Goal: Complete application form: Fill out and submit a form for a specific purpose

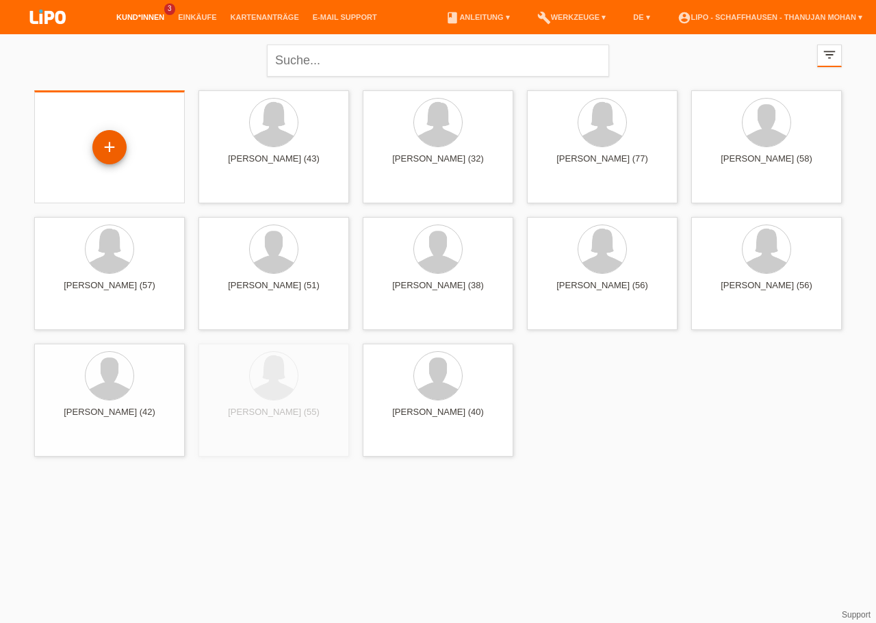
click at [113, 148] on div "+" at bounding box center [109, 147] width 34 height 34
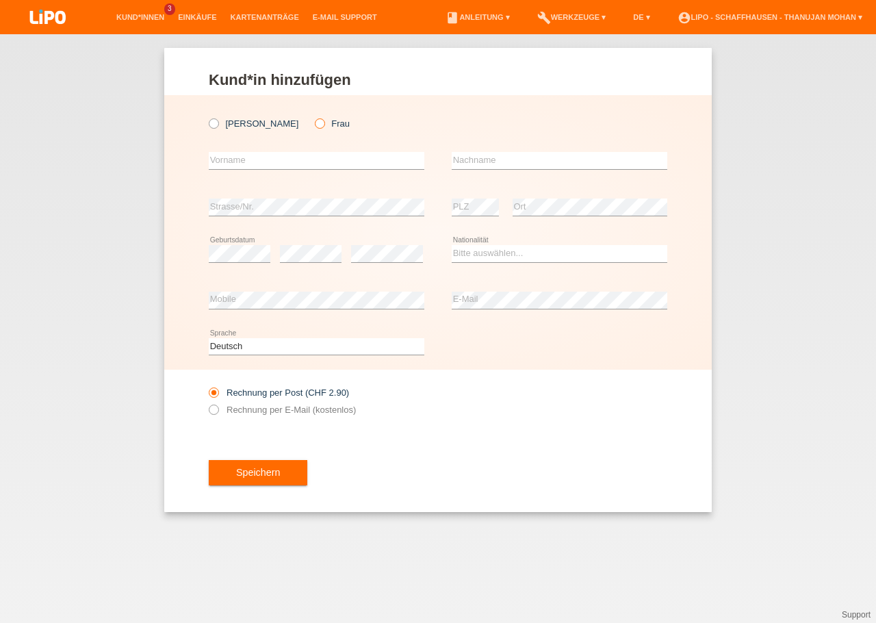
click at [313, 116] on icon at bounding box center [313, 116] width 0 height 0
click at [315, 125] on input "Frau" at bounding box center [319, 122] width 9 height 9
radio input "true"
click at [270, 162] on input "text" at bounding box center [317, 160] width 216 height 17
type input "Mensura"
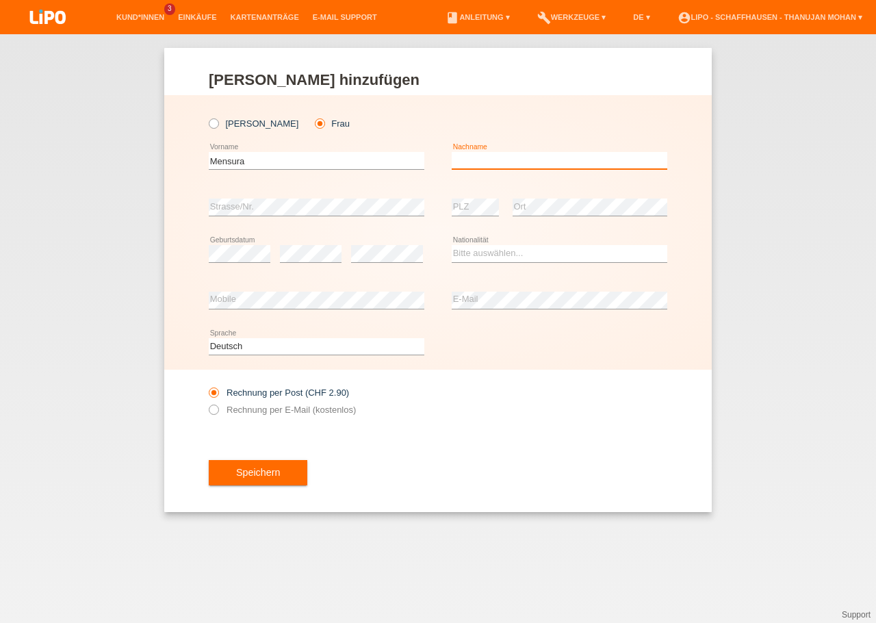
click at [457, 157] on input "text" at bounding box center [560, 160] width 216 height 17
type input "[PERSON_NAME]"
click at [452, 245] on select "Bitte auswählen... Schweiz Deutschland Liechtenstein Österreich ------------ Af…" at bounding box center [560, 253] width 216 height 16
select select "CH"
click at [0, 0] on option "Schweiz" at bounding box center [0, 0] width 0 height 0
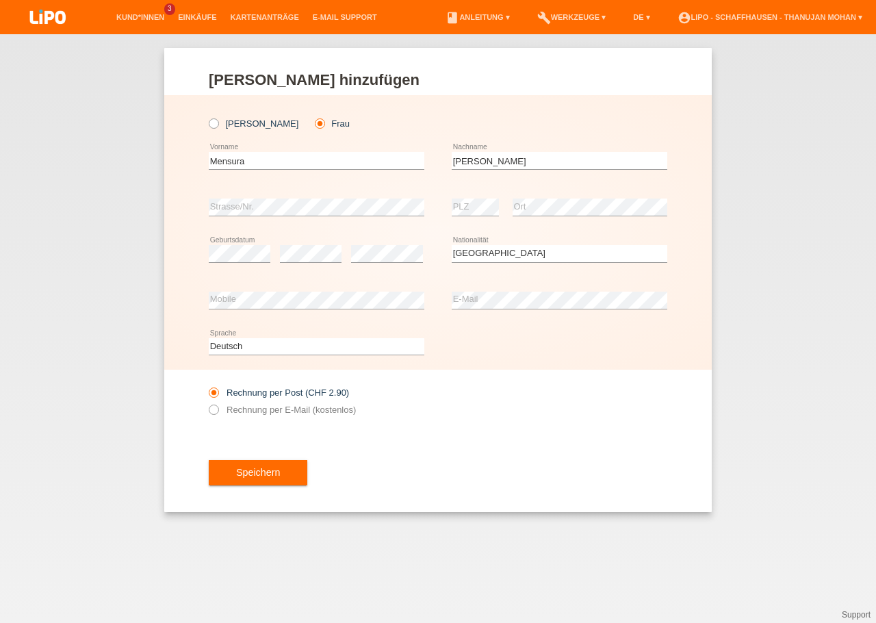
click at [465, 398] on div "Rechnung per Post (CHF 2.90) Rechnung per E-Mail (kostenlos)" at bounding box center [438, 401] width 459 height 63
click at [243, 407] on label "Rechnung per E-Mail (kostenlos)" at bounding box center [282, 410] width 147 height 10
click at [218, 407] on input "Rechnung per E-Mail (kostenlos)" at bounding box center [213, 413] width 9 height 17
radio input "true"
click at [242, 466] on button "Speichern" at bounding box center [258, 473] width 99 height 26
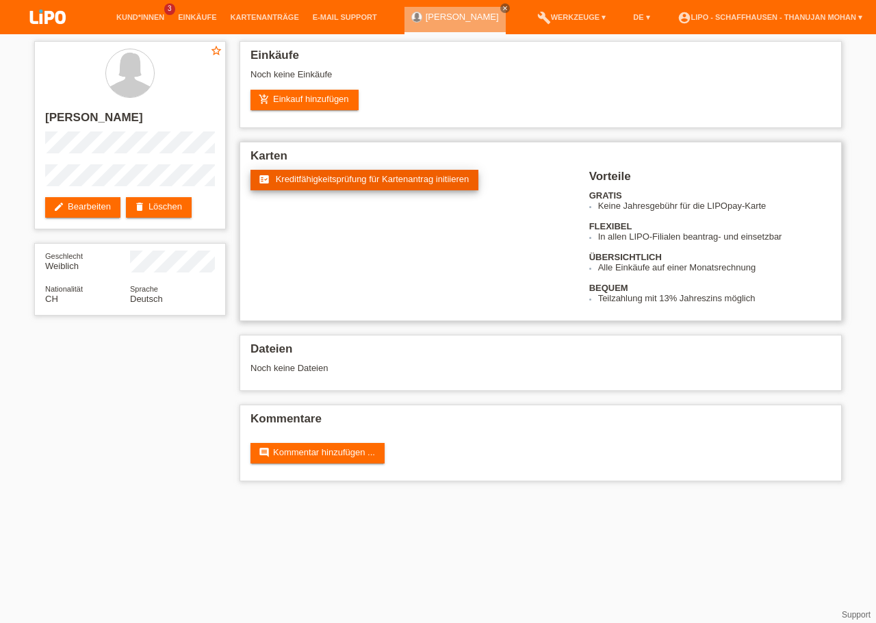
click at [401, 175] on link "fact_check Kreditfähigkeitsprüfung für Kartenantrag initiieren" at bounding box center [365, 180] width 228 height 21
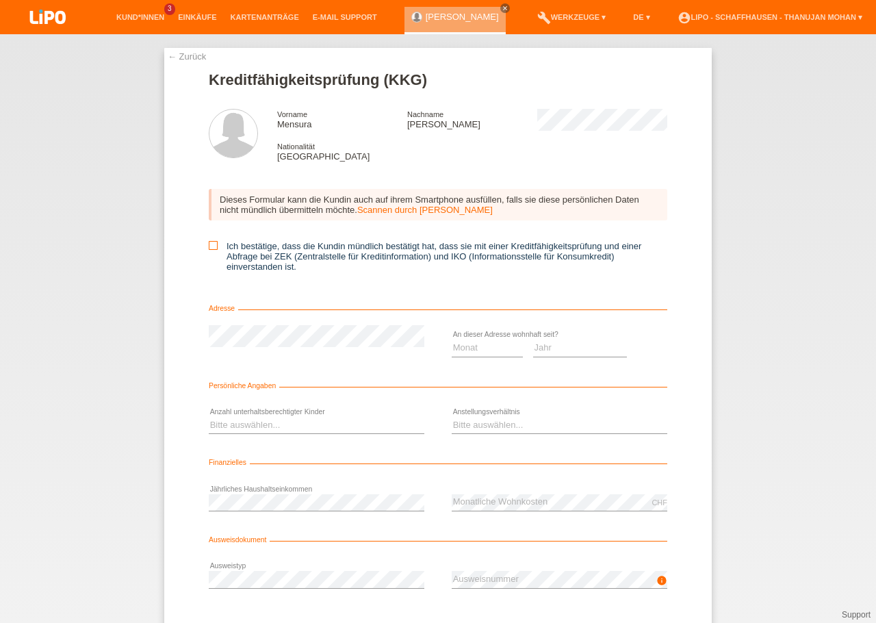
click at [209, 250] on icon at bounding box center [213, 245] width 9 height 9
click at [209, 250] on input "Ich bestätige, dass die Kundin mündlich bestätigt hat, dass sie mit einer Kredi…" at bounding box center [213, 245] width 9 height 9
checkbox input "true"
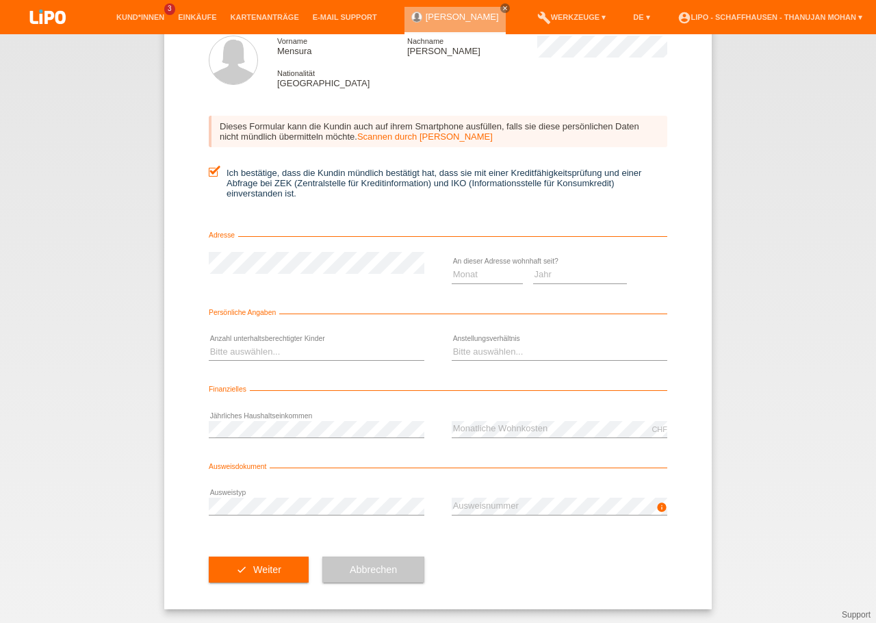
click at [294, 541] on div "check Weiter" at bounding box center [259, 569] width 100 height 79
click at [533, 266] on select "Jahr 2025 2024 2023 2022 2021 2020 2019 2018 2017 2016 2015 2014 2013 2012 2011…" at bounding box center [580, 274] width 94 height 16
select select "2010"
click at [0, 0] on option "2010" at bounding box center [0, 0] width 0 height 0
click at [452, 266] on select "Monat 01 02 03 04 05 06 07 08 09 10" at bounding box center [487, 274] width 71 height 16
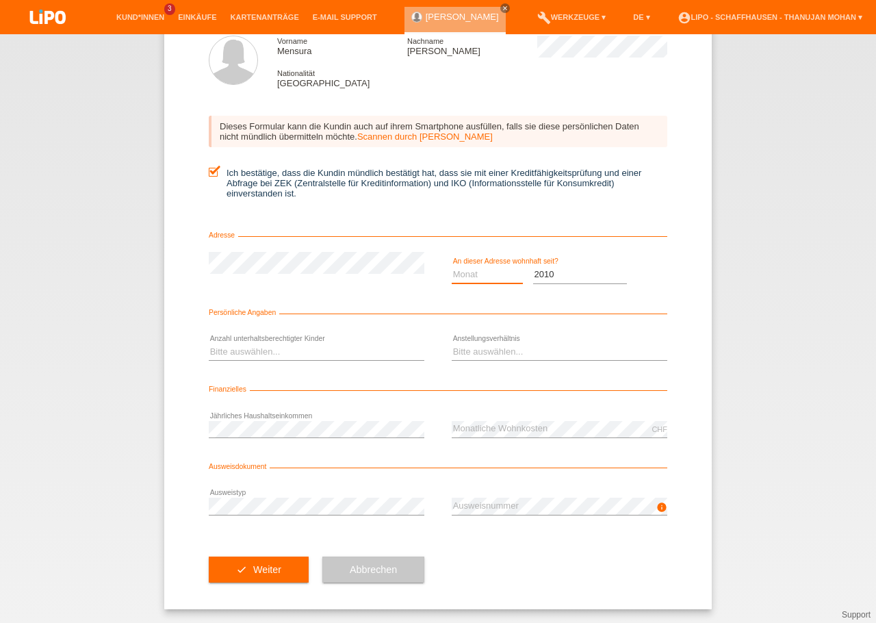
select select "07"
click at [0, 0] on option "07" at bounding box center [0, 0] width 0 height 0
select select "0"
click at [0, 0] on option "0" at bounding box center [0, 0] width 0 height 0
click at [516, 348] on select "Bitte auswählen... Unbefristet Befristet Lehrling/Student Pensioniert Nicht arb…" at bounding box center [560, 352] width 216 height 16
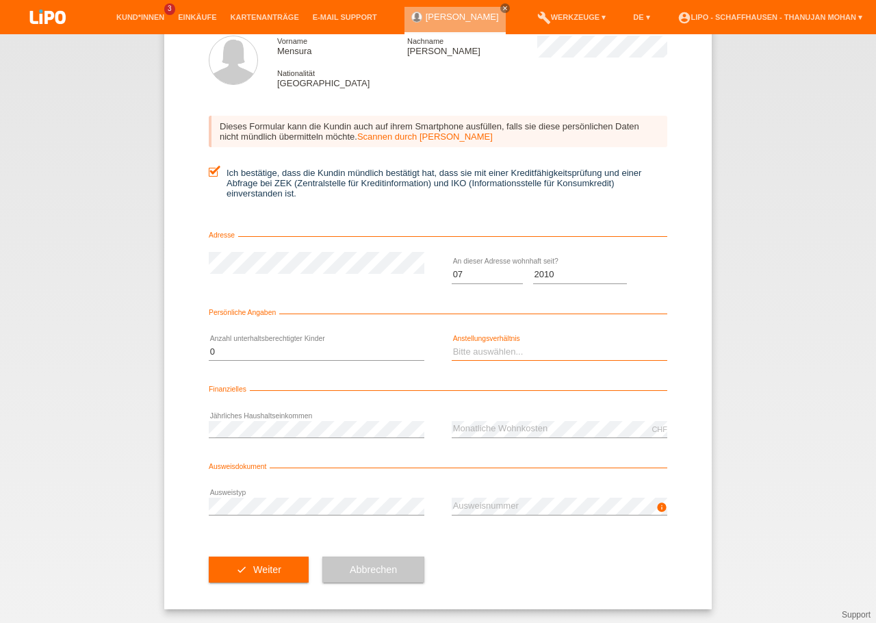
click at [515, 348] on select "Bitte auswählen... Unbefristet Befristet Lehrling/Student Pensioniert Nicht arb…" at bounding box center [560, 352] width 216 height 16
click at [492, 352] on select "Bitte auswählen... Unbefristet Befristet Lehrling/Student Pensioniert Nicht arb…" at bounding box center [560, 352] width 216 height 16
select select "RETIRED"
click at [0, 0] on option "Pensioniert" at bounding box center [0, 0] width 0 height 0
click at [535, 583] on div "check Weiter Abbrechen" at bounding box center [438, 569] width 459 height 79
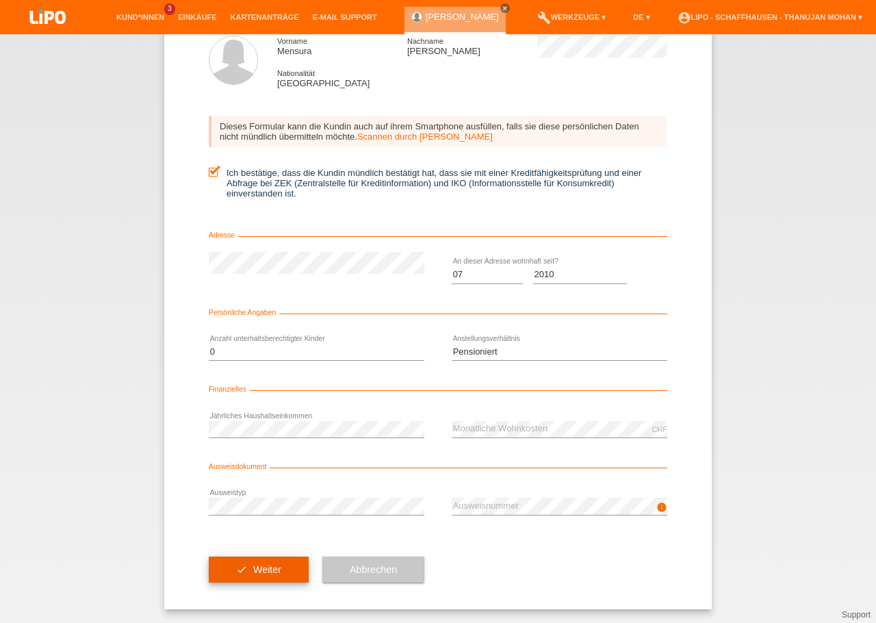
click at [275, 572] on button "check Weiter" at bounding box center [259, 570] width 100 height 26
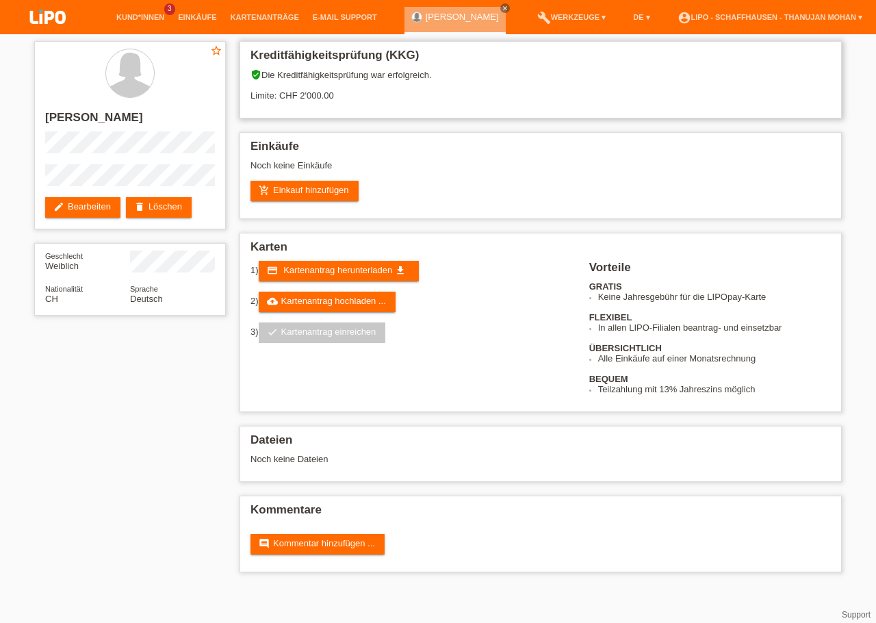
drag, startPoint x: 303, startPoint y: 96, endPoint x: 368, endPoint y: 91, distance: 65.2
click at [368, 91] on div "verified_user Die Kreditfähigkeitsprüfung war erfolgreich. Limite: CHF 2'000.00" at bounding box center [541, 90] width 581 height 42
drag, startPoint x: 550, startPoint y: 178, endPoint x: 553, endPoint y: 186, distance: 8.9
click at [131, 115] on h2 "[PERSON_NAME]" at bounding box center [130, 121] width 170 height 21
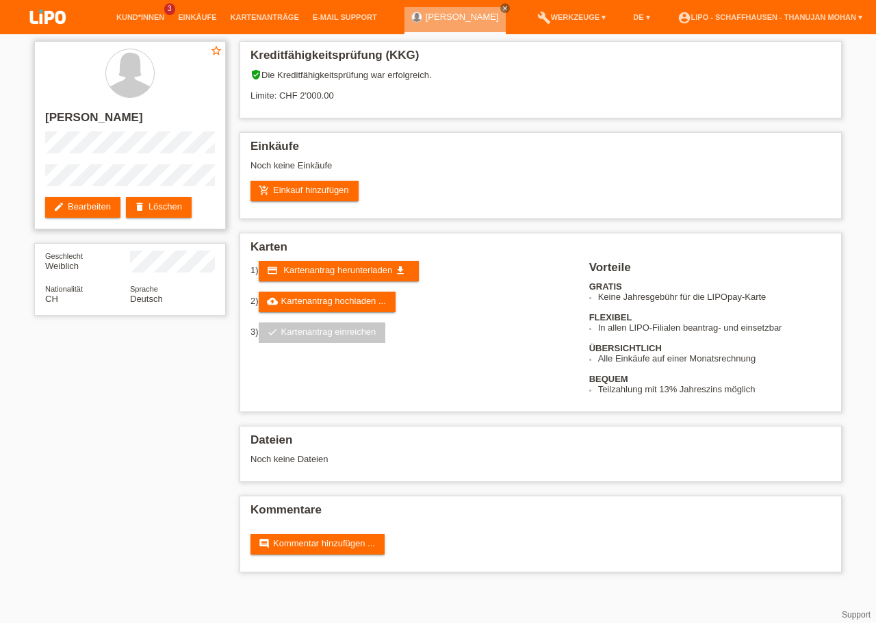
copy h2 "[PERSON_NAME]"
click at [66, 120] on h2 "[PERSON_NAME]" at bounding box center [130, 121] width 170 height 21
copy h2 "Mensura"
click at [318, 189] on link "add_shopping_cart Einkauf hinzufügen" at bounding box center [305, 191] width 108 height 21
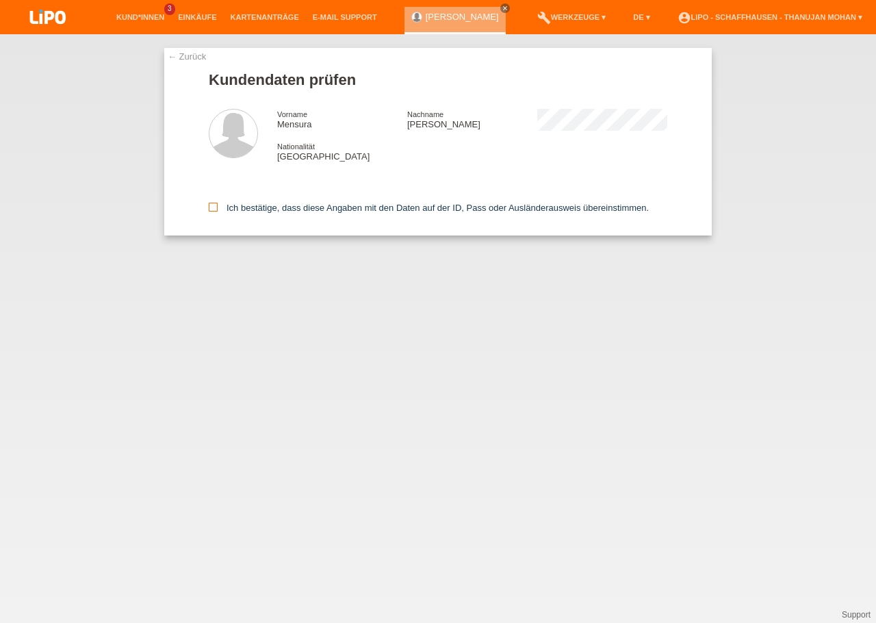
click at [218, 211] on label "Ich bestätige, dass diese Angaben mit den Daten auf der ID, Pass oder Ausländer…" at bounding box center [429, 208] width 440 height 10
click at [218, 211] on input "Ich bestätige, dass diese Angaben mit den Daten auf der ID, Pass oder Ausländer…" at bounding box center [213, 207] width 9 height 9
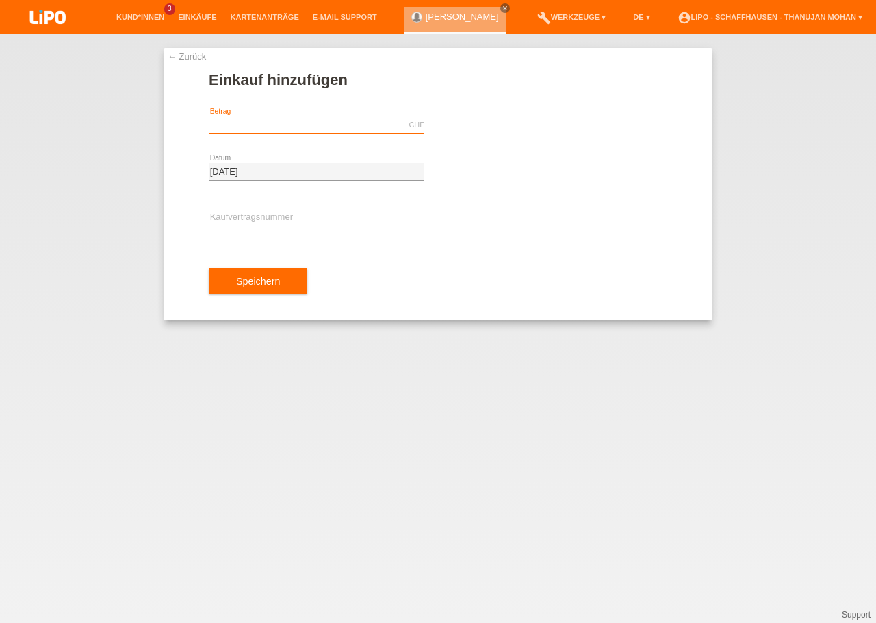
click at [305, 119] on input "text" at bounding box center [317, 124] width 216 height 17
type input "1548.00"
click at [343, 209] on div "error Kaufvertragsnummer" at bounding box center [317, 218] width 216 height 47
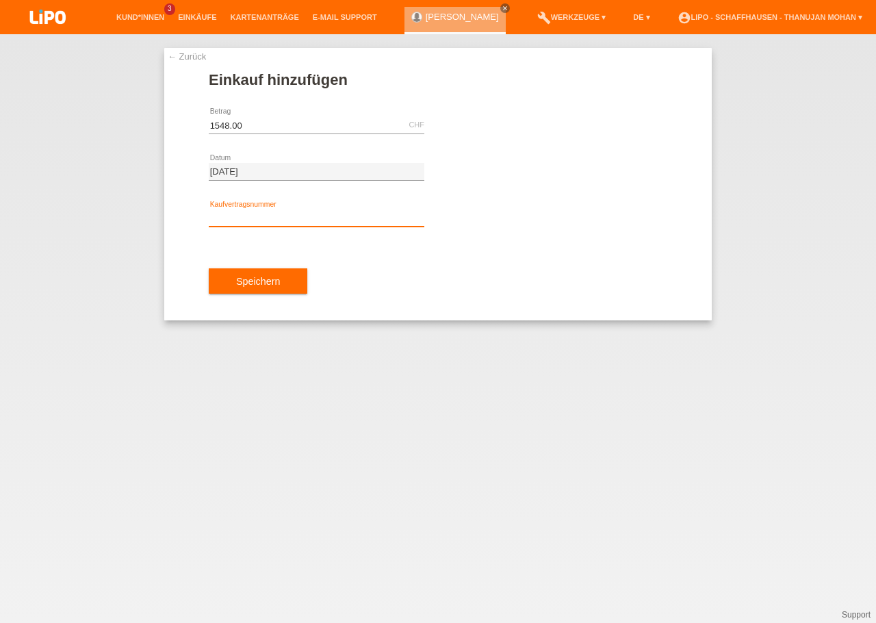
click at [346, 212] on input "text" at bounding box center [317, 217] width 216 height 17
type input "y"
type input "YJ4NUJ"
click at [484, 265] on div "Speichern" at bounding box center [438, 281] width 459 height 79
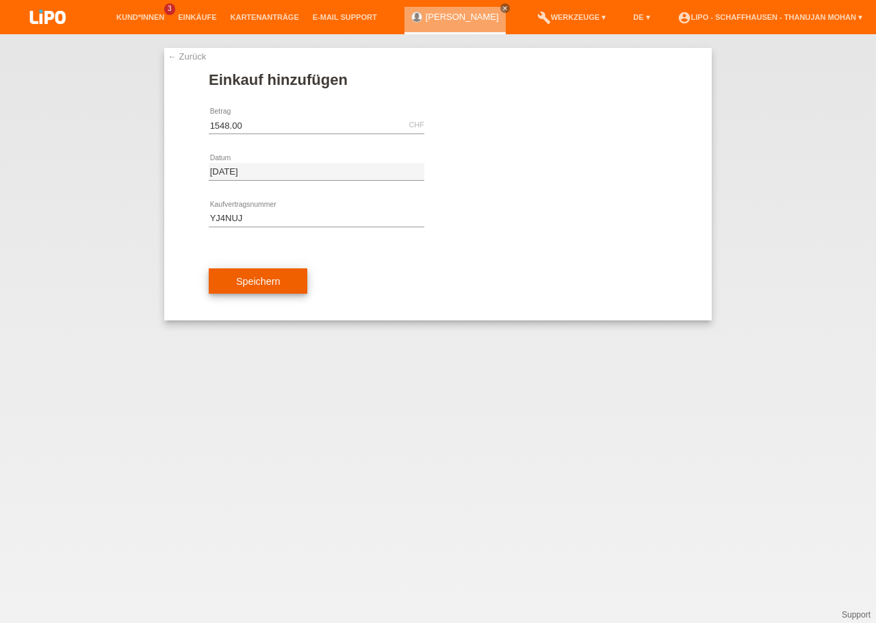
click at [281, 283] on button "Speichern" at bounding box center [258, 281] width 99 height 26
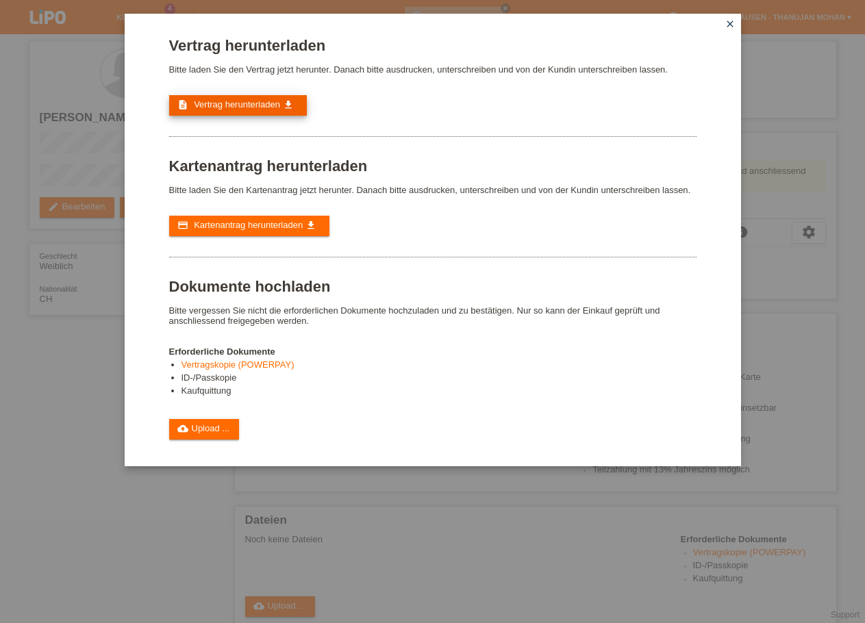
click at [230, 107] on span "Vertrag herunterladen" at bounding box center [237, 104] width 86 height 10
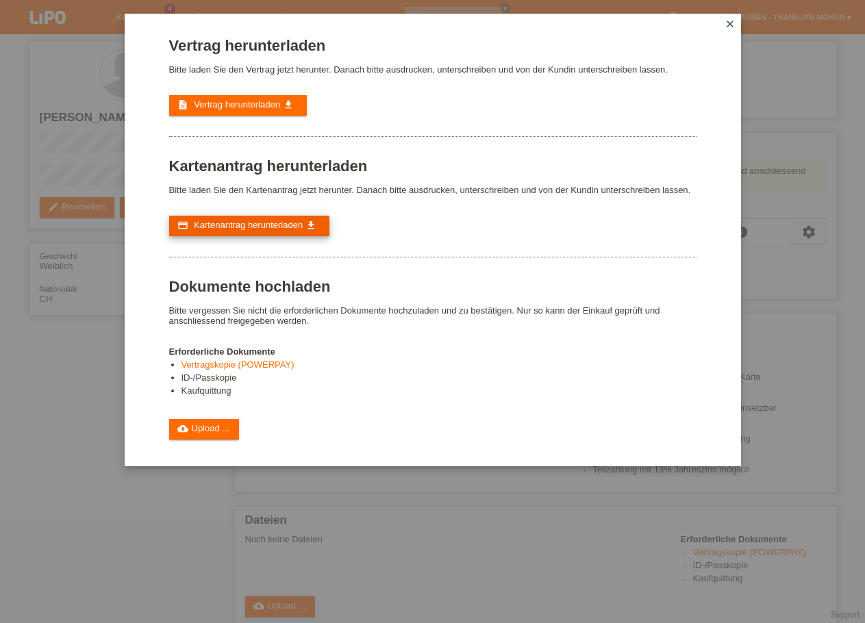
click at [255, 230] on span "Kartenantrag herunterladen" at bounding box center [248, 225] width 109 height 10
click at [235, 230] on span "Kartenantrag herunterladen" at bounding box center [248, 225] width 109 height 10
click at [728, 20] on icon "close" at bounding box center [729, 23] width 11 height 11
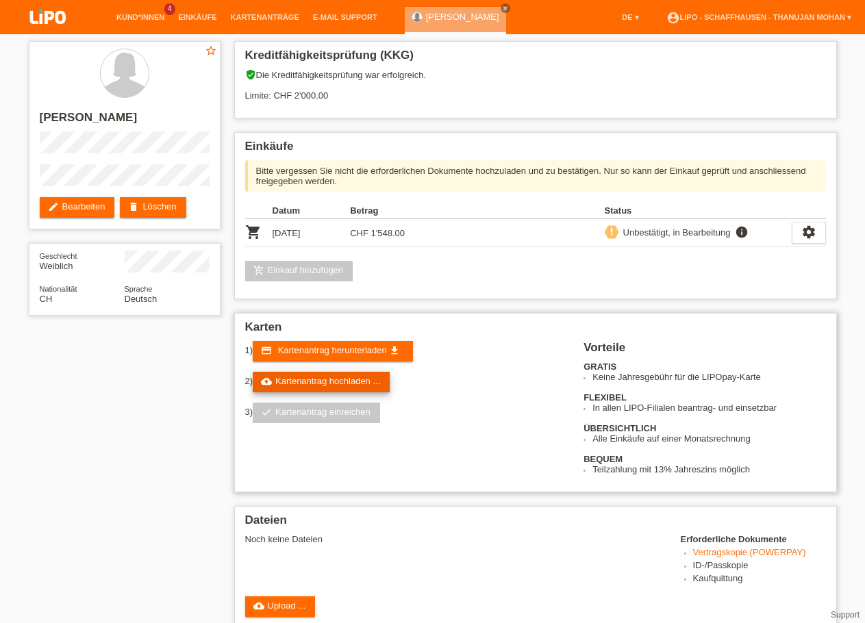
click at [351, 380] on link "cloud_upload Kartenantrag hochladen ..." at bounding box center [321, 382] width 137 height 21
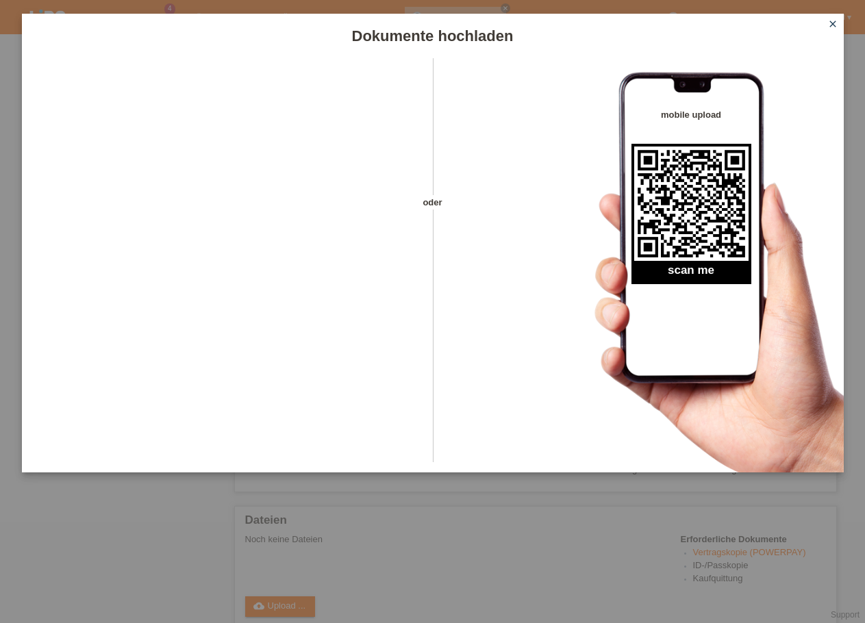
click at [834, 21] on icon "close" at bounding box center [832, 23] width 11 height 11
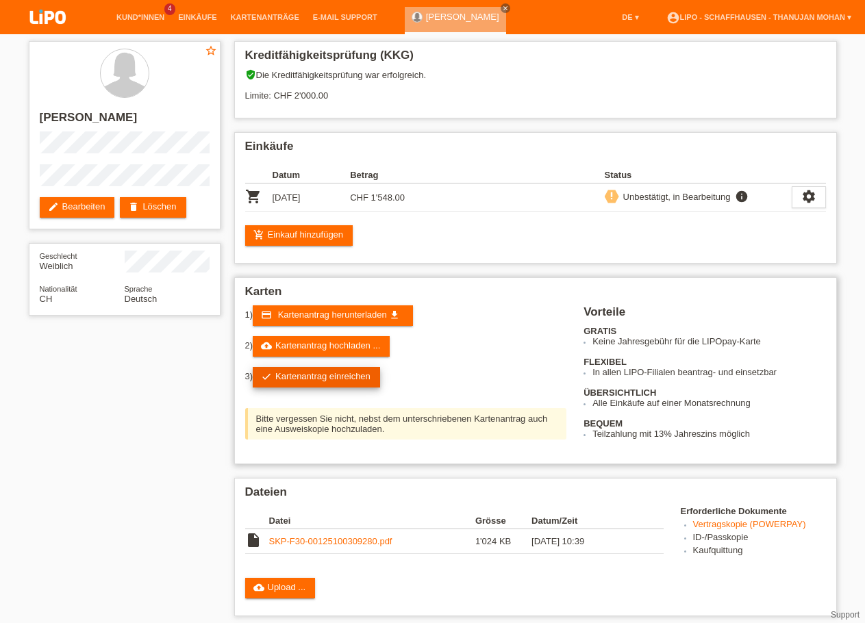
click at [344, 385] on link "check Kartenantrag einreichen" at bounding box center [316, 377] width 127 height 21
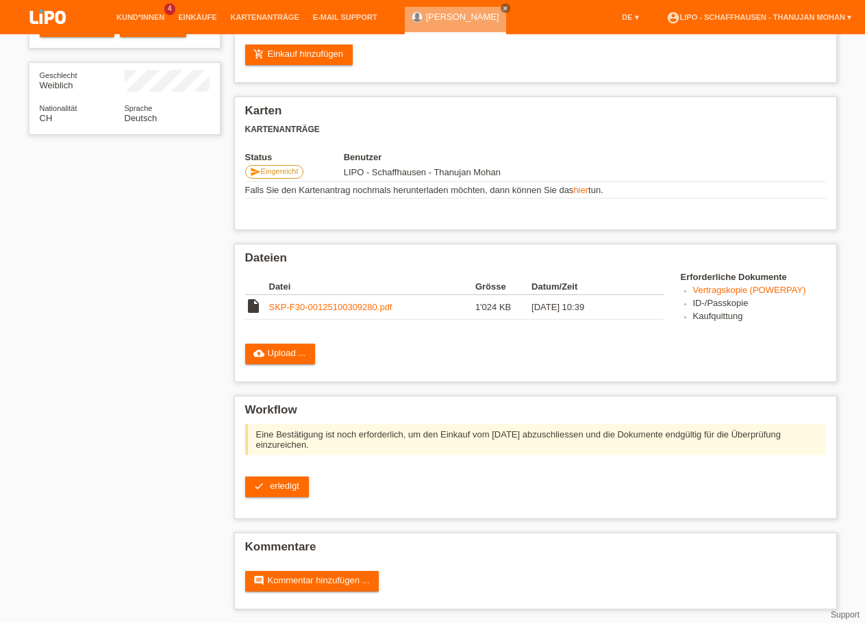
scroll to position [195, 0]
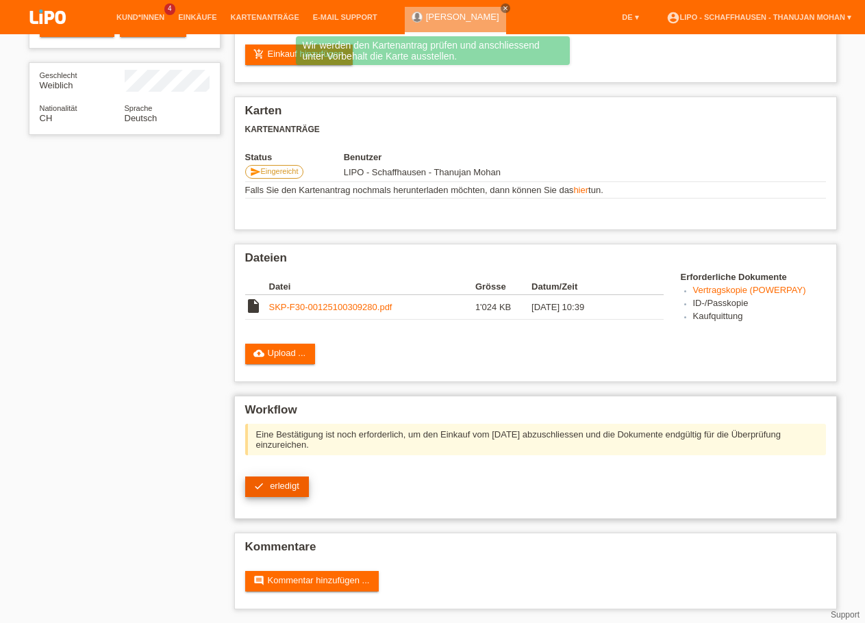
click at [283, 476] on link "check erledigt" at bounding box center [277, 486] width 64 height 21
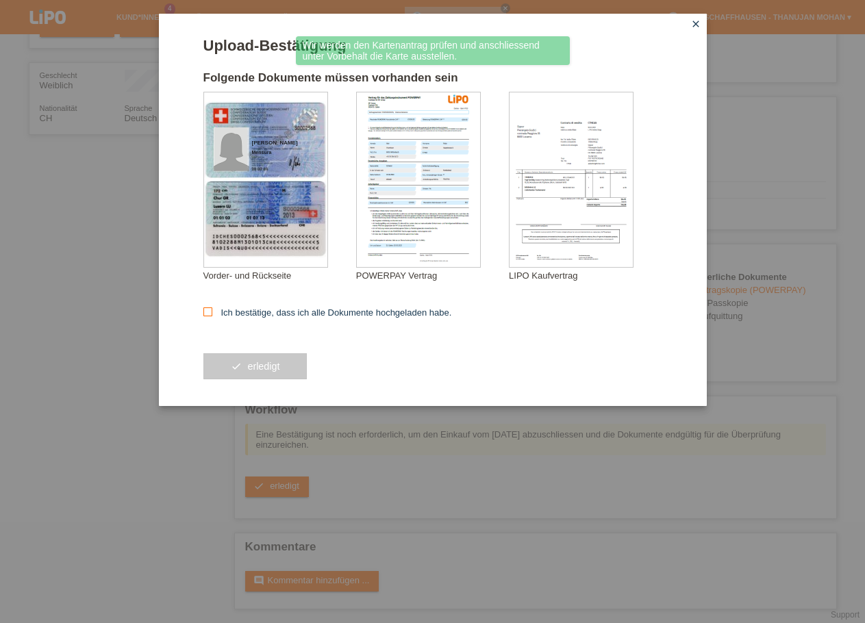
click at [257, 316] on label "Ich bestätige, dass ich alle Dokumente hochgeladen habe." at bounding box center [327, 312] width 249 height 10
click at [212, 316] on input "Ich bestätige, dass ich alle Dokumente hochgeladen habe." at bounding box center [207, 311] width 9 height 9
checkbox input "true"
click at [277, 371] on span "erledigt" at bounding box center [263, 366] width 32 height 11
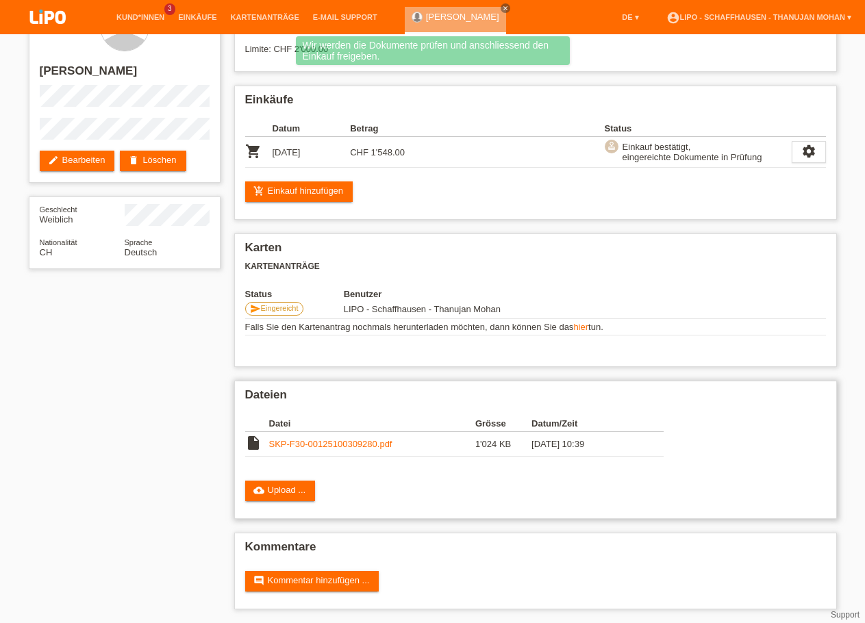
scroll to position [59, 0]
click at [336, 571] on link "comment Kommentar hinzufügen ..." at bounding box center [312, 581] width 134 height 21
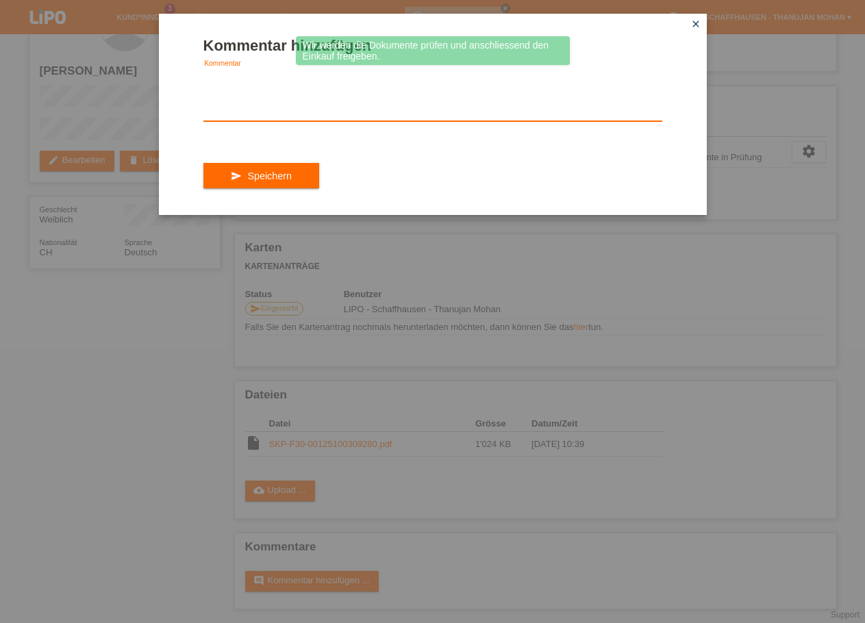
click at [294, 121] on textarea at bounding box center [432, 94] width 459 height 53
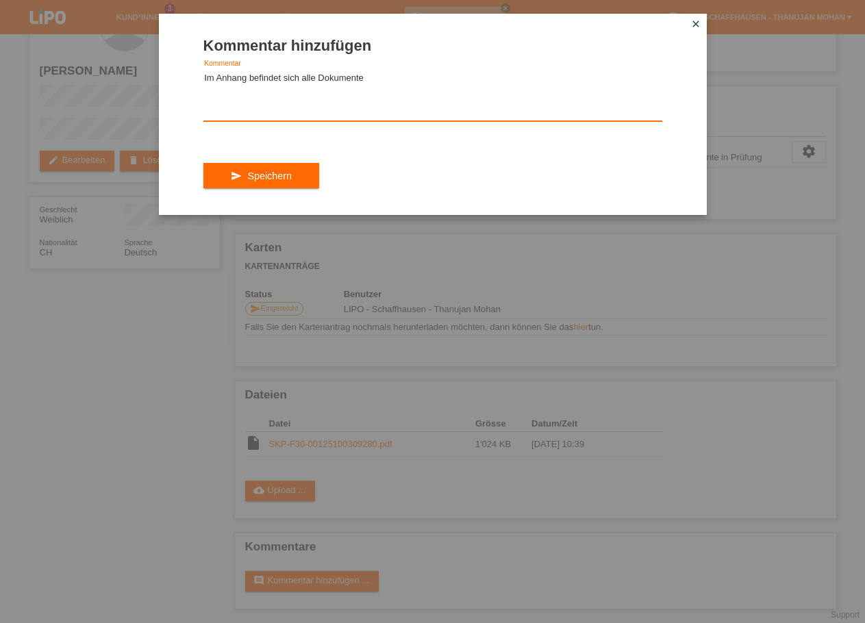
type textarea "Im Anhang befindet sich alle Dokumente"
click at [288, 201] on div "send Speichern" at bounding box center [432, 175] width 459 height 79
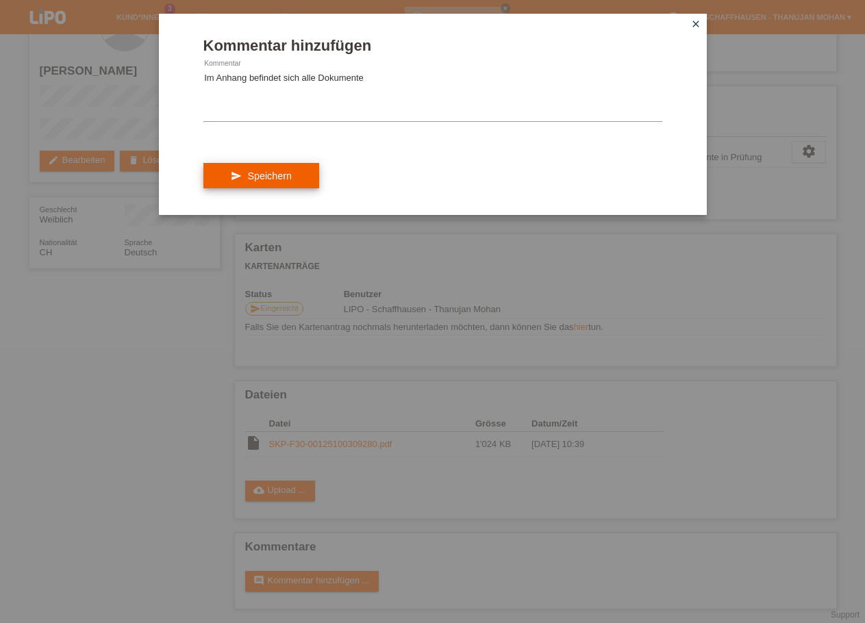
click at [289, 189] on button "send Speichern" at bounding box center [261, 176] width 116 height 26
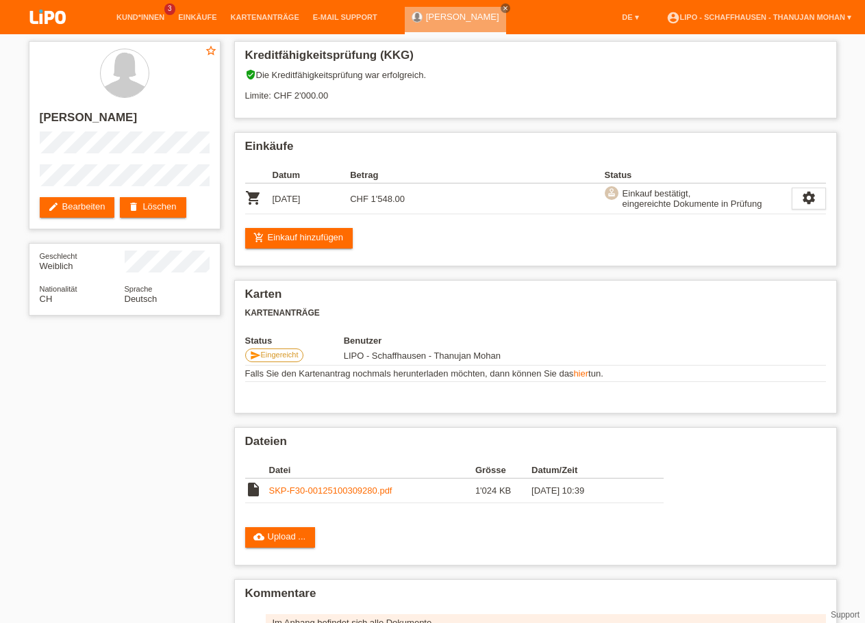
click at [49, 17] on img at bounding box center [48, 18] width 68 height 36
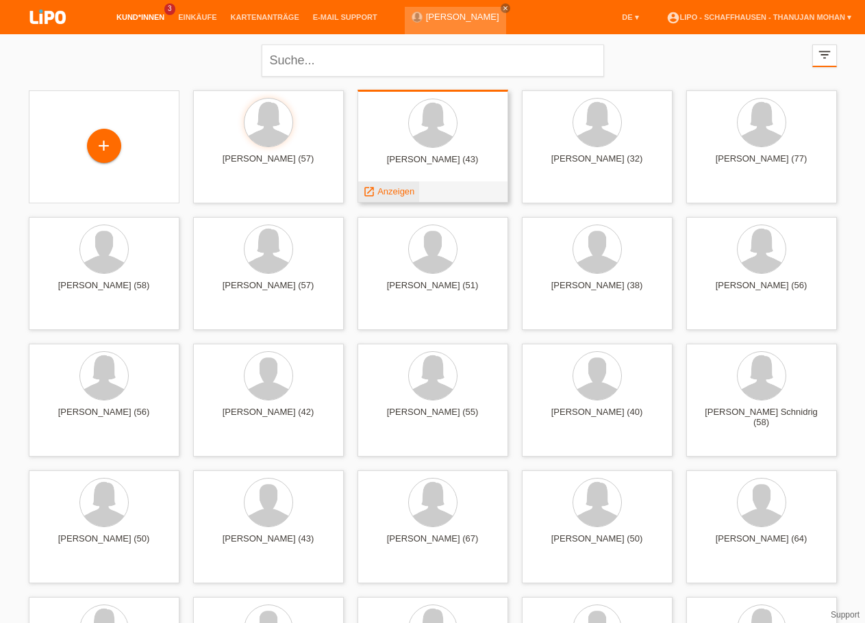
click at [392, 190] on span "Anzeigen" at bounding box center [395, 191] width 37 height 10
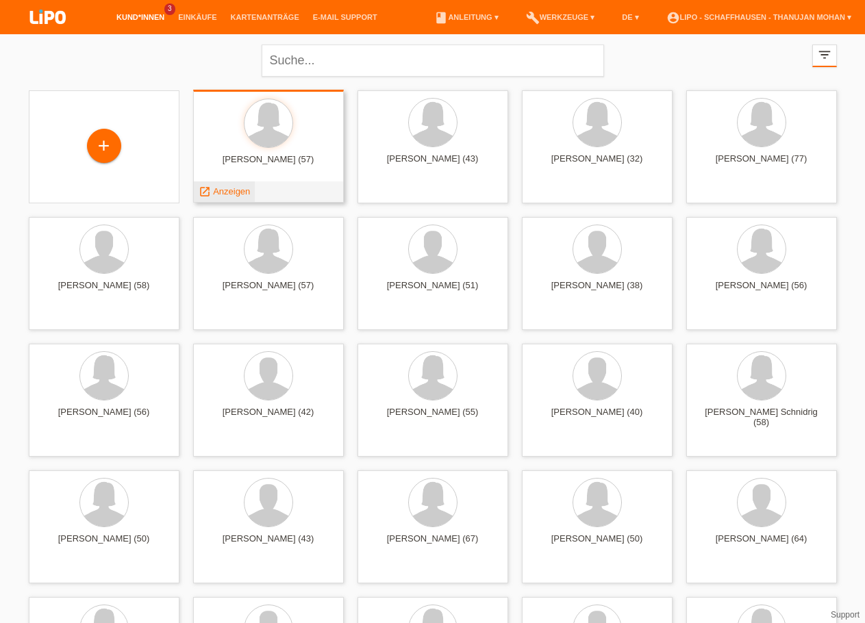
click at [246, 192] on span "Anzeigen" at bounding box center [231, 191] width 37 height 10
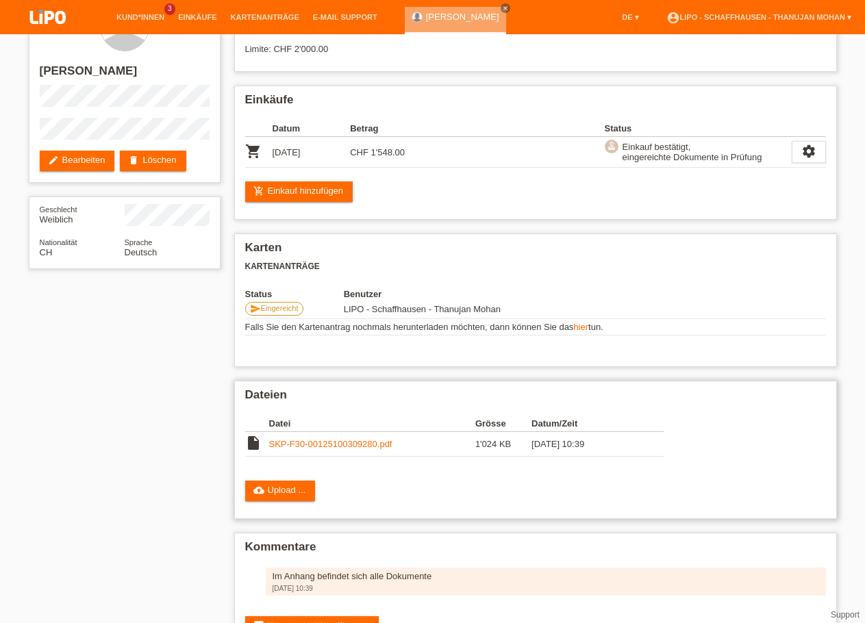
scroll to position [105, 0]
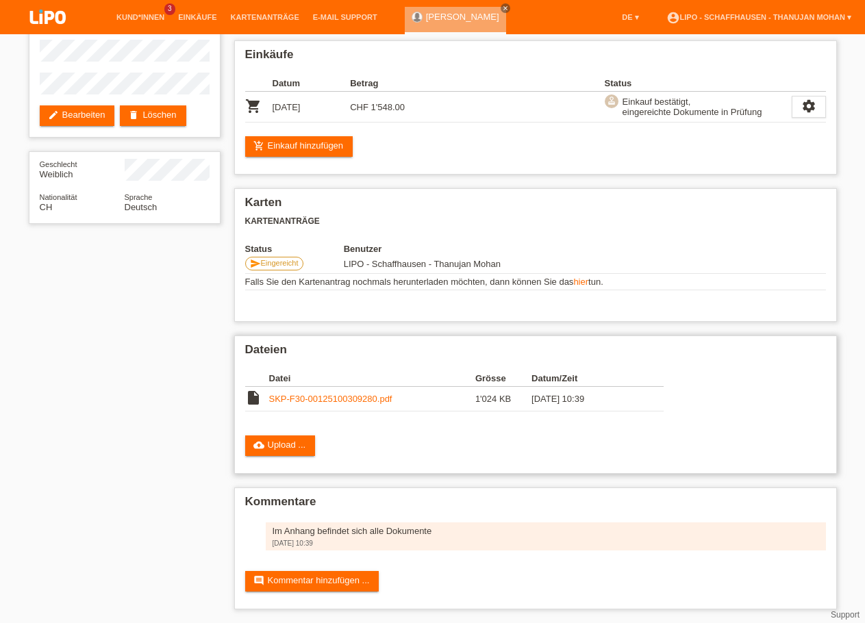
click at [322, 394] on link "SKP-F30-00125100309280.pdf" at bounding box center [330, 399] width 123 height 10
